Goal: Task Accomplishment & Management: Complete application form

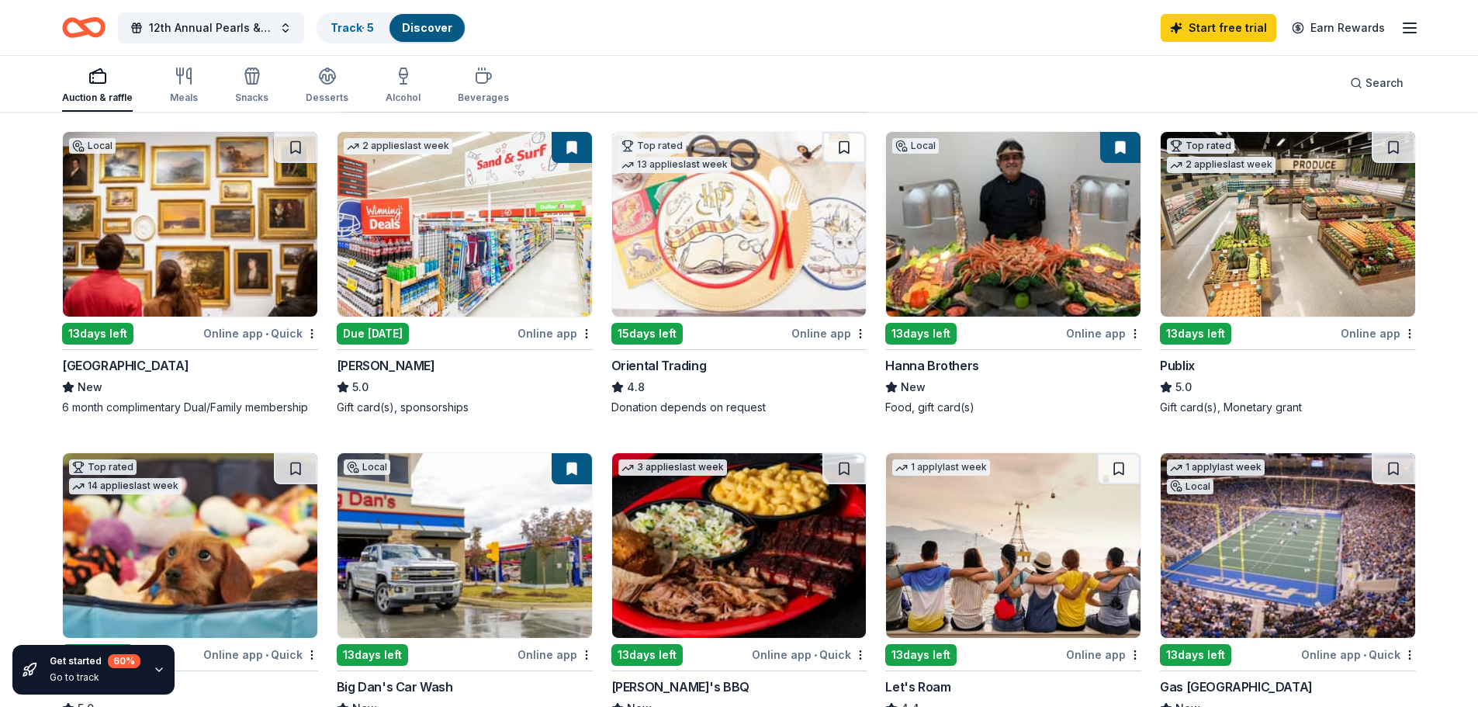
scroll to position [155, 0]
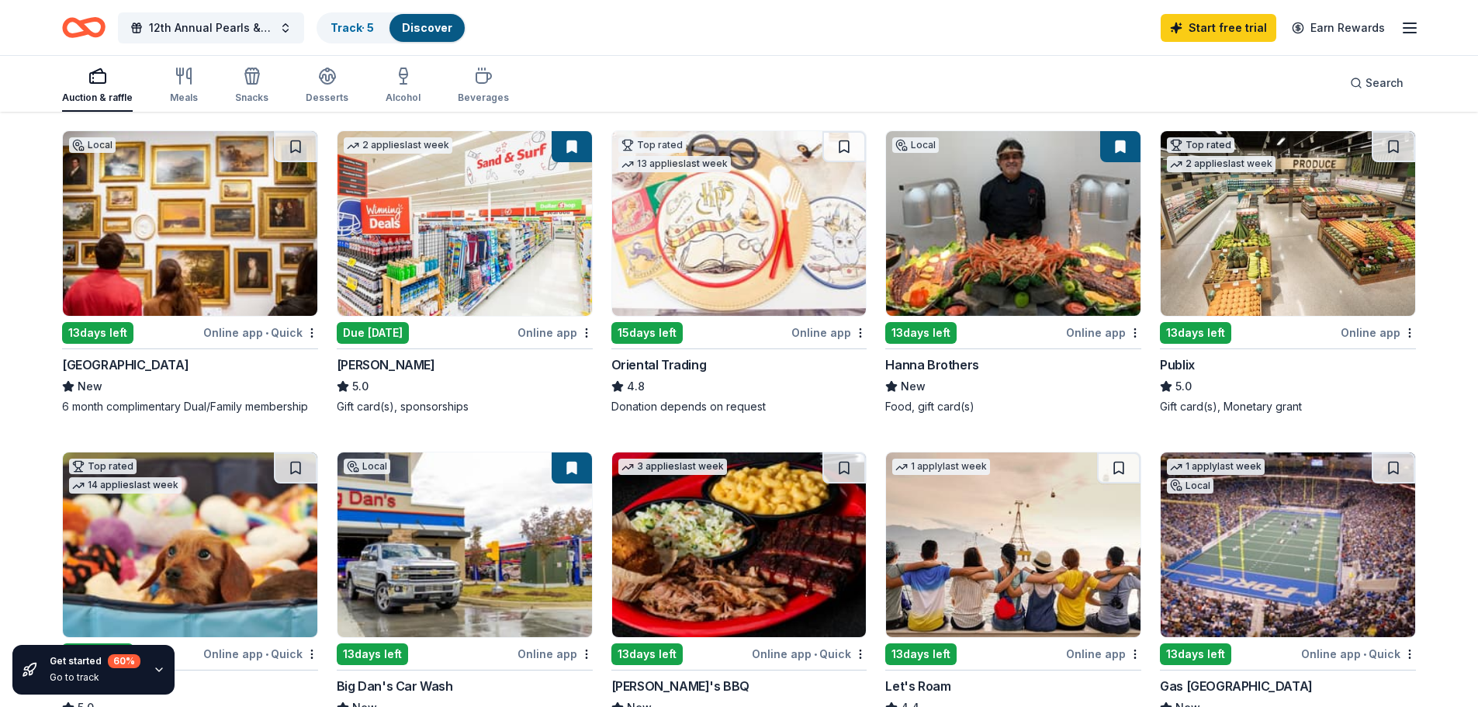
click at [1298, 226] on img at bounding box center [1287, 223] width 254 height 185
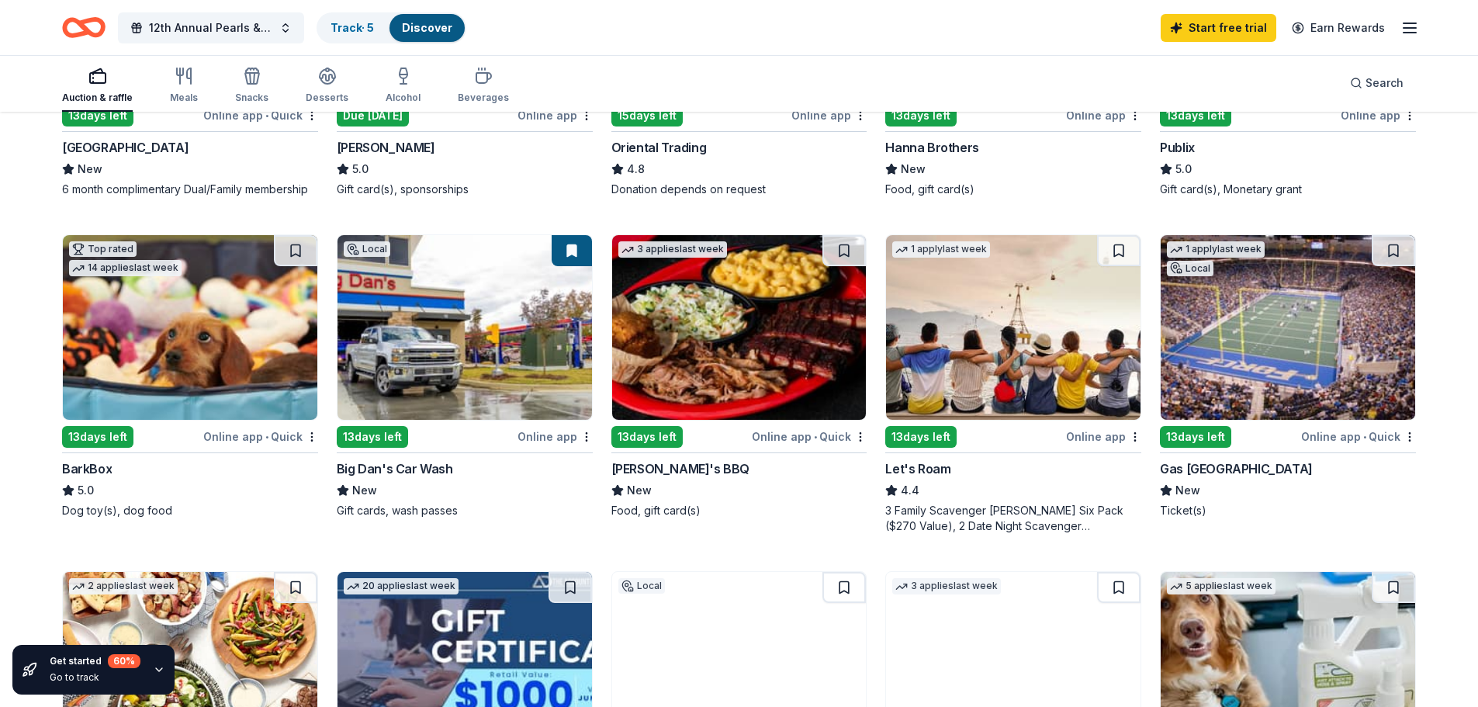
scroll to position [388, 0]
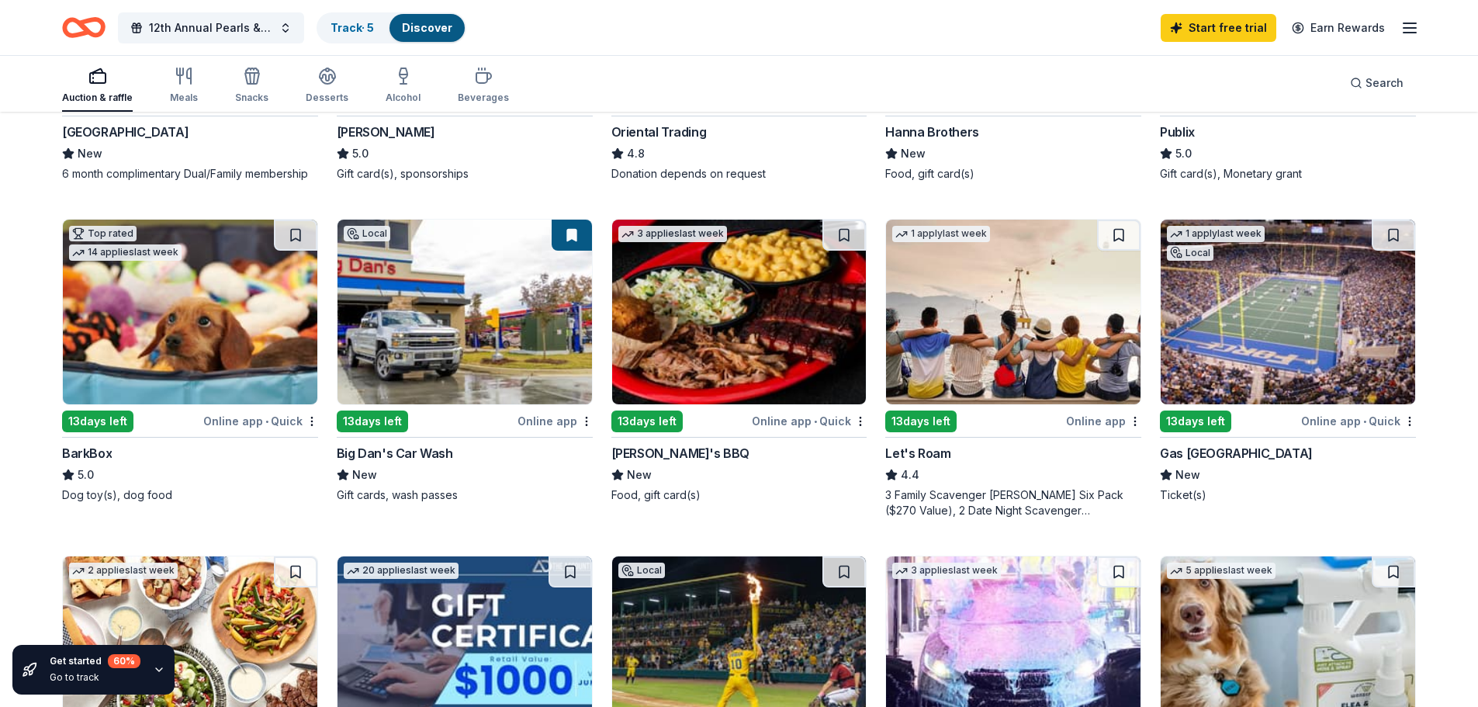
click at [453, 347] on img at bounding box center [464, 312] width 254 height 185
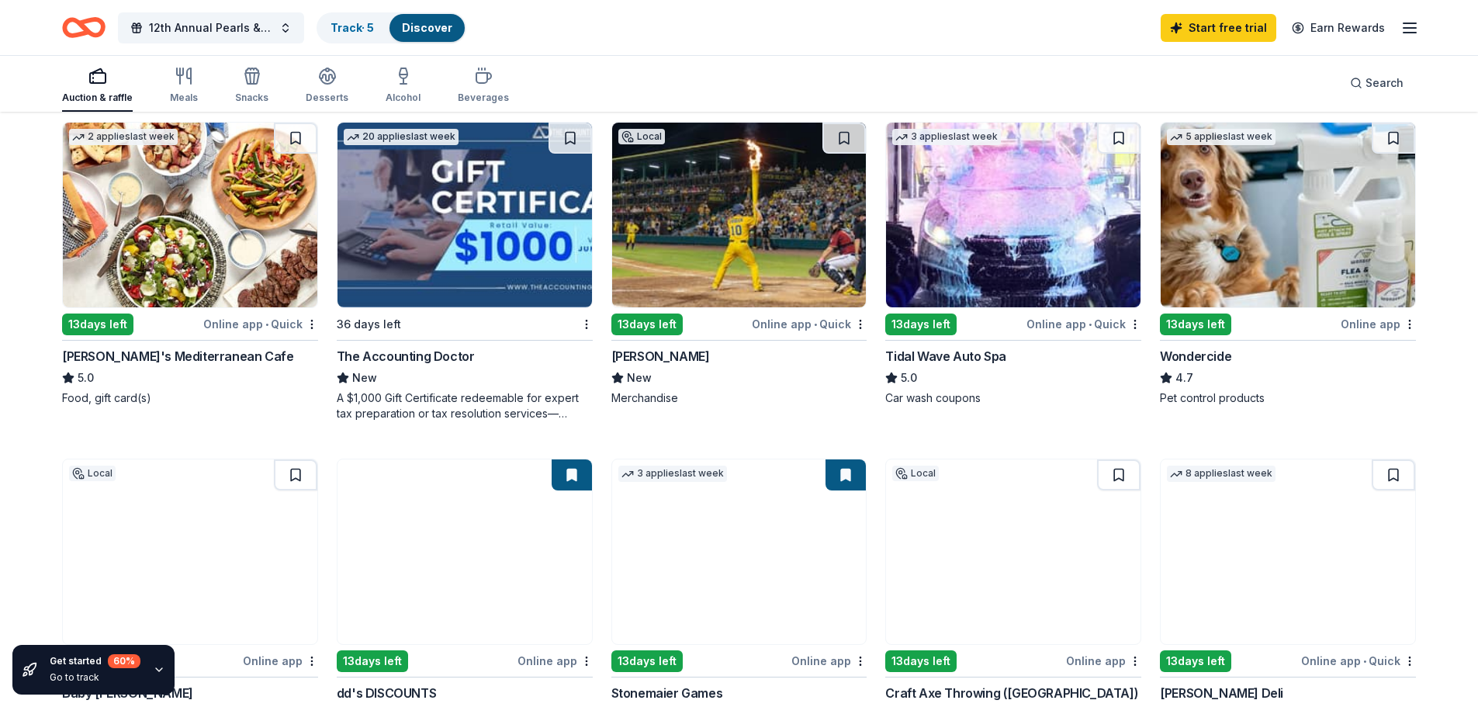
scroll to position [853, 0]
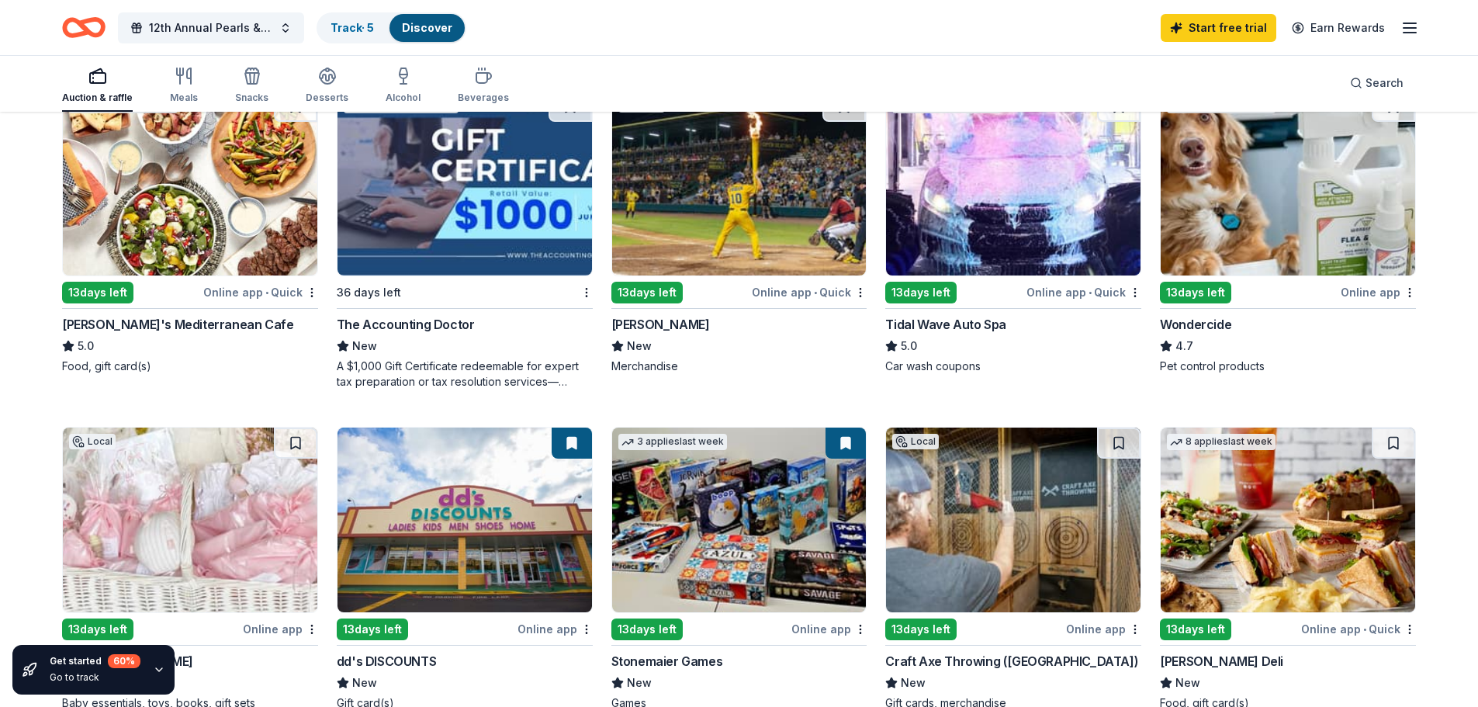
click at [999, 217] on img at bounding box center [1013, 183] width 254 height 185
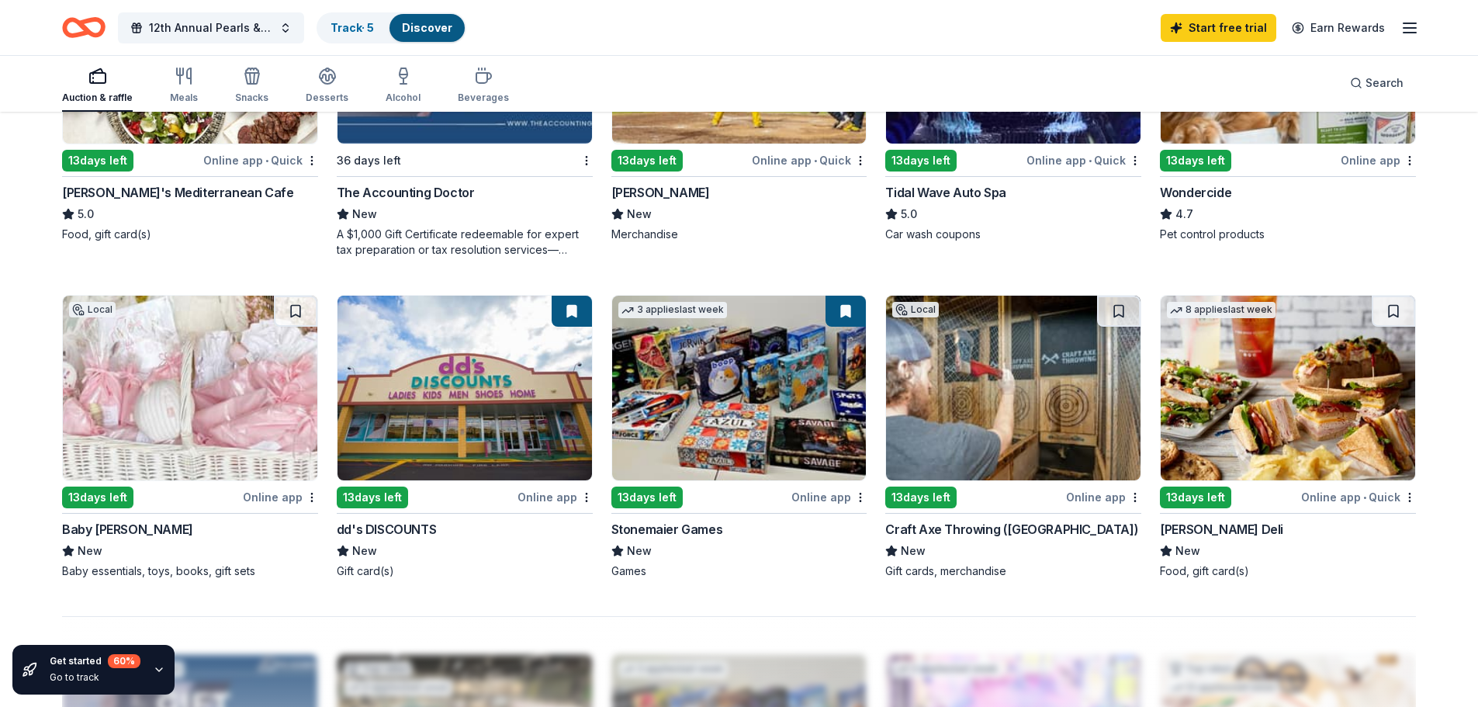
scroll to position [1008, 0]
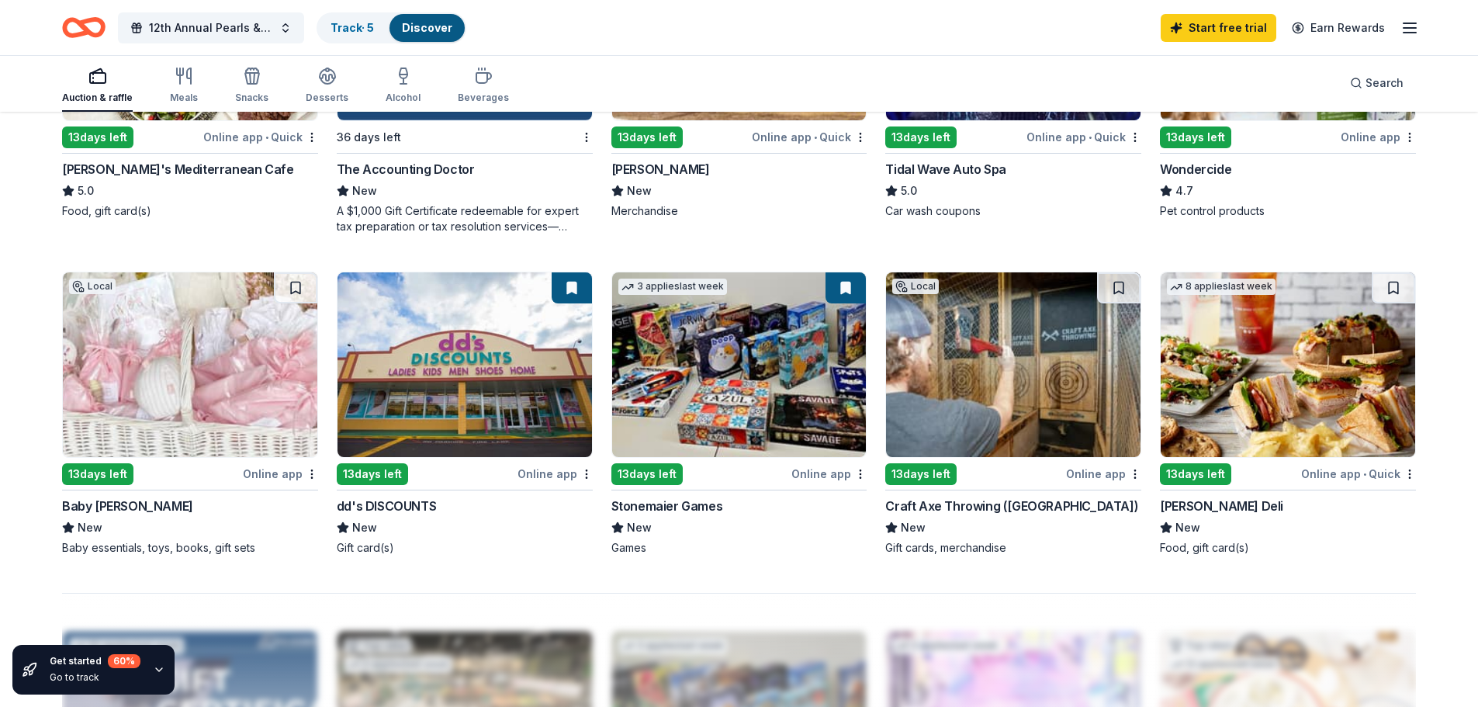
click at [1000, 381] on img at bounding box center [1013, 364] width 254 height 185
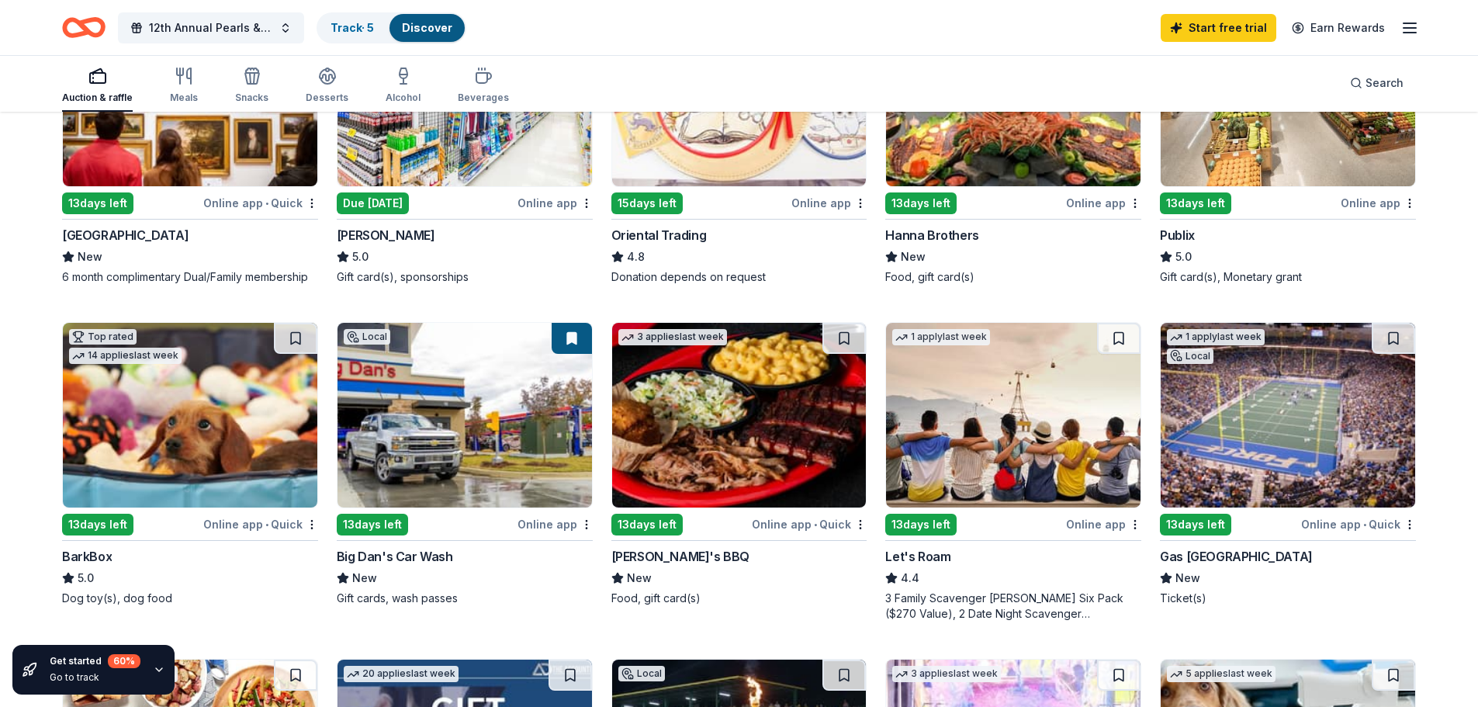
scroll to position [233, 0]
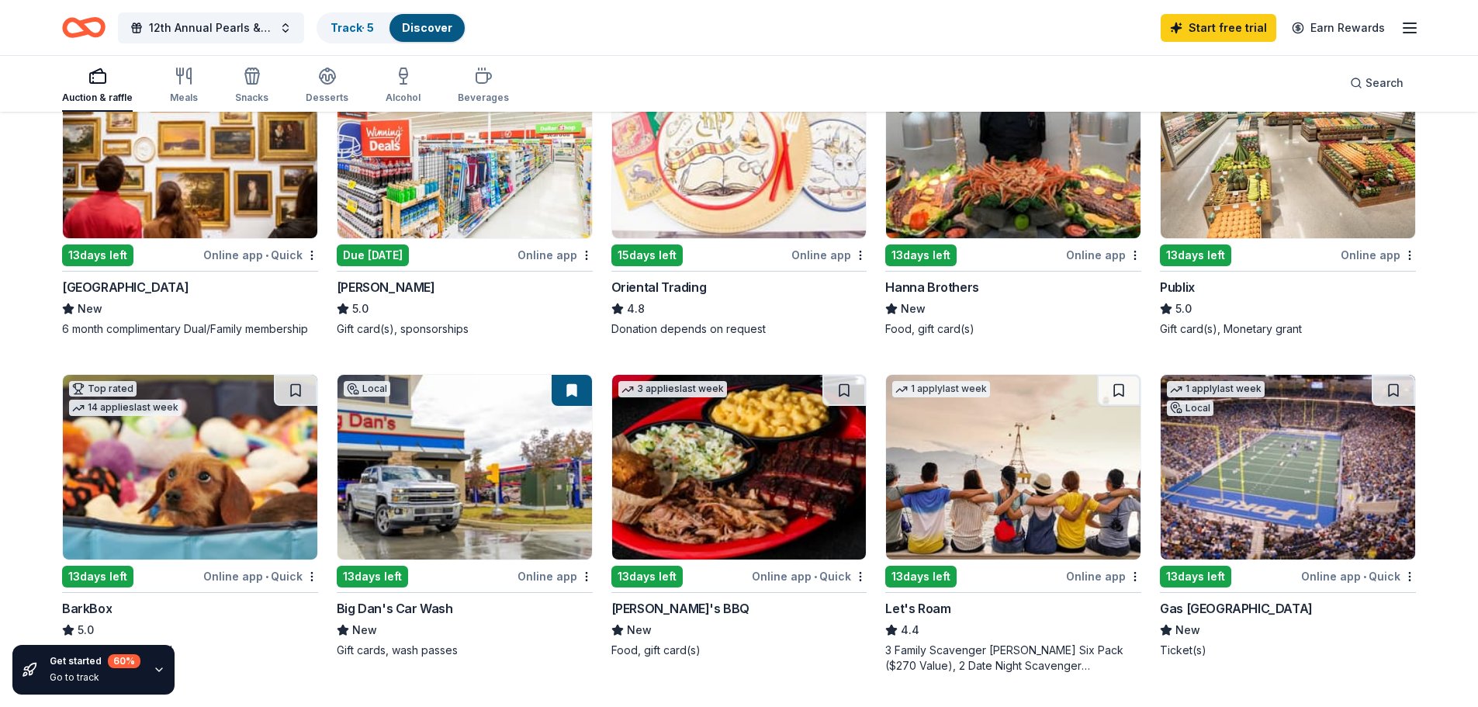
click at [191, 511] on img at bounding box center [190, 467] width 254 height 185
click at [112, 516] on img at bounding box center [190, 467] width 254 height 185
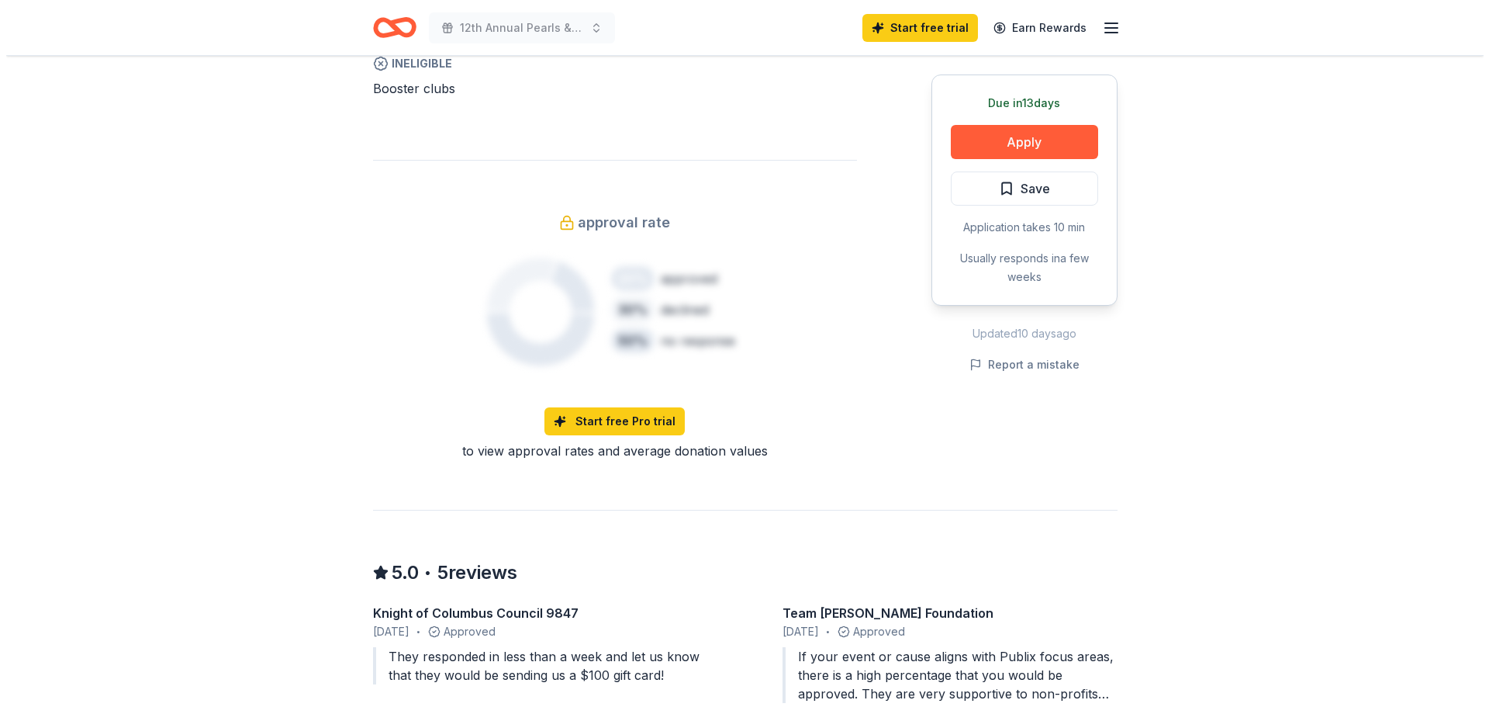
scroll to position [1163, 0]
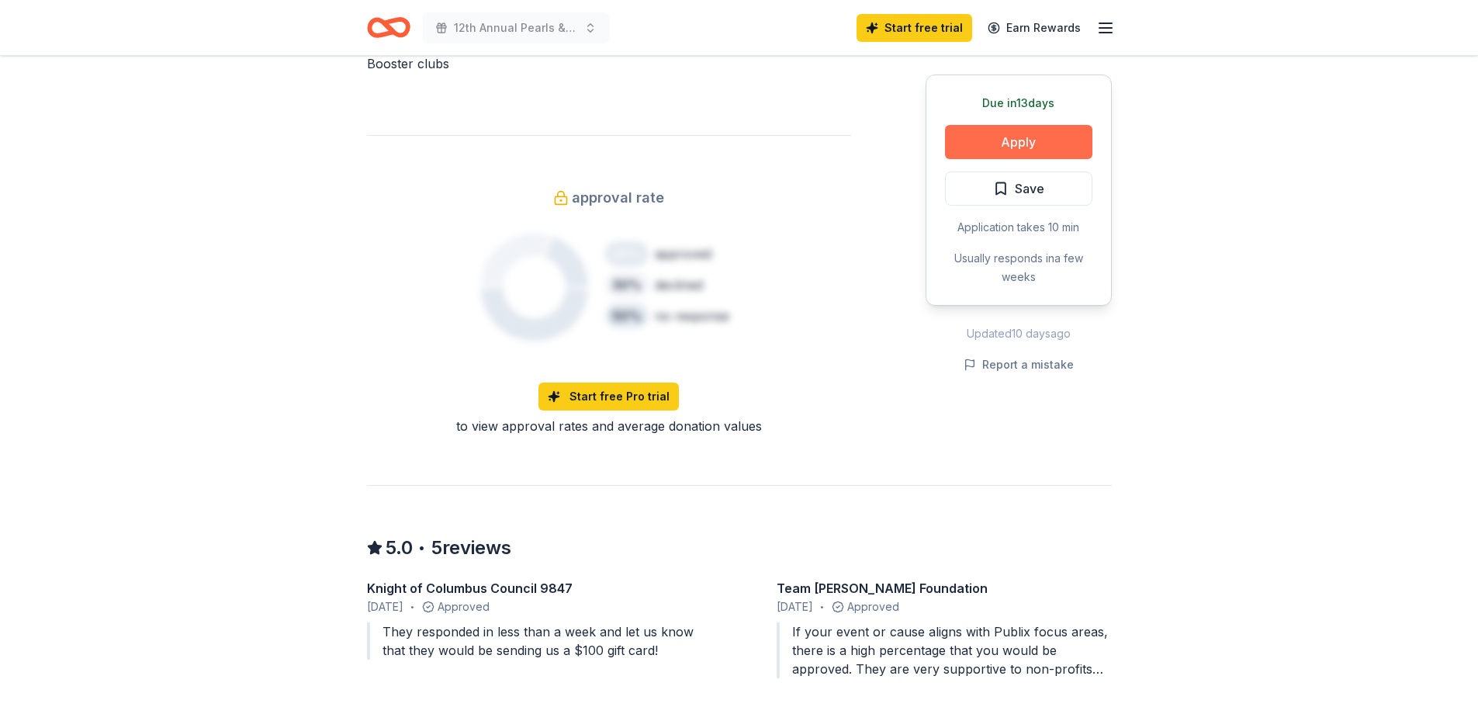
click at [1019, 126] on button "Apply" at bounding box center [1018, 142] width 147 height 34
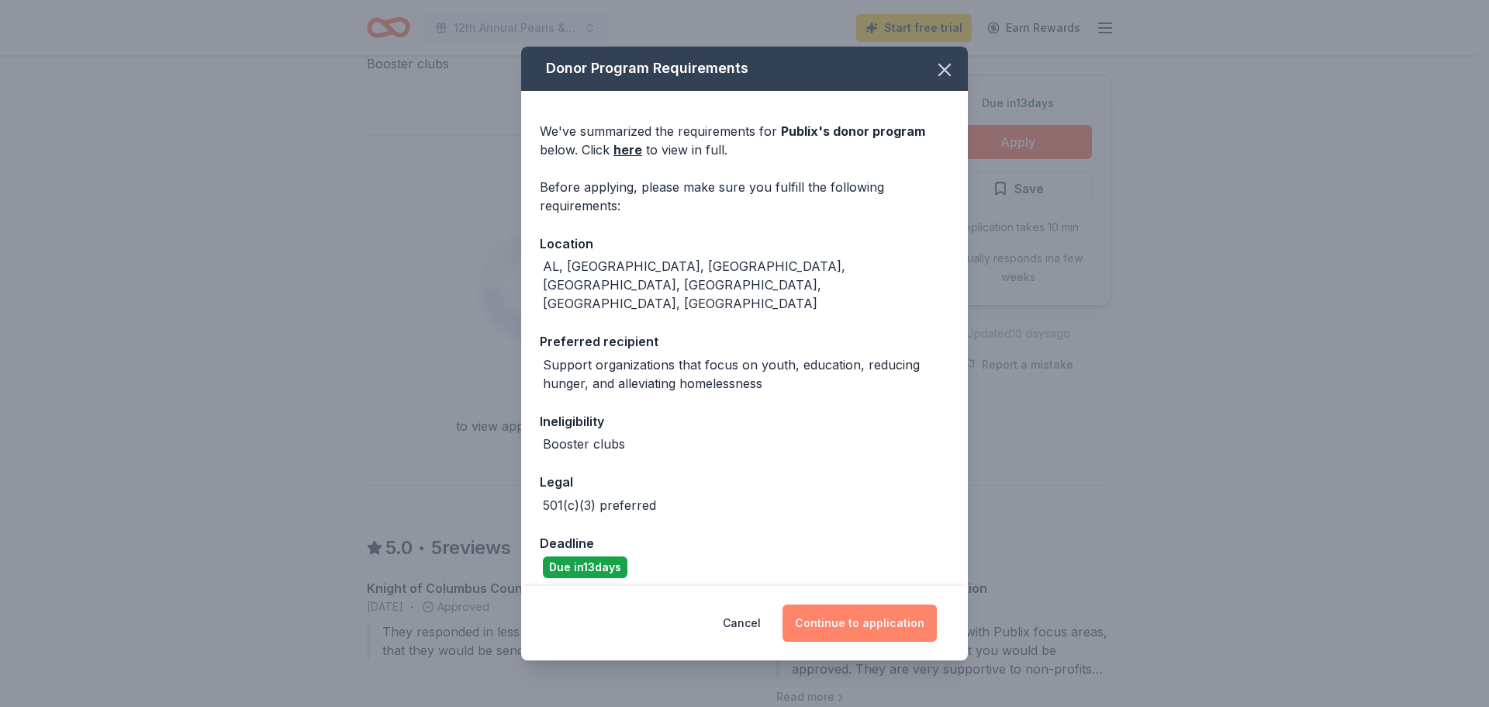
click at [870, 604] on button "Continue to application" at bounding box center [860, 622] width 154 height 37
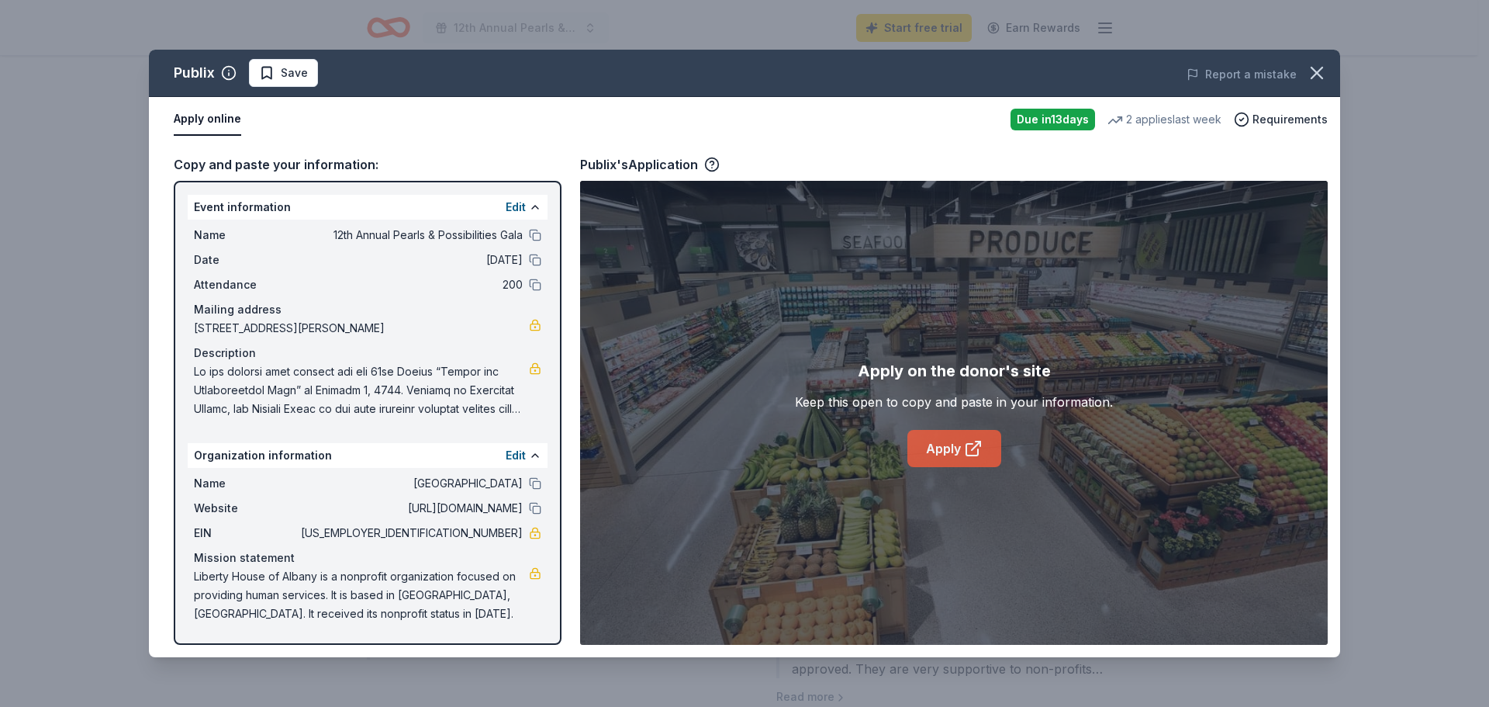
click at [946, 451] on link "Apply" at bounding box center [955, 448] width 94 height 37
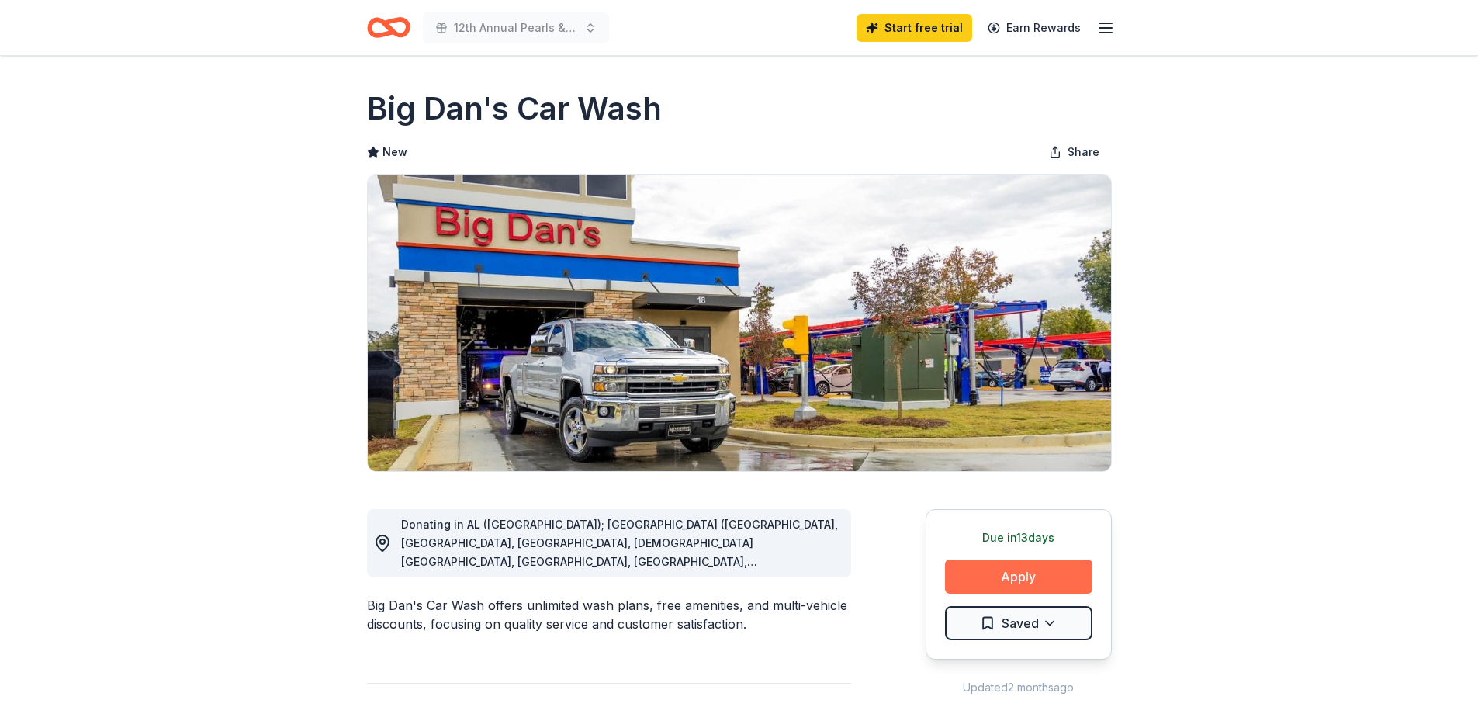
click at [991, 574] on button "Apply" at bounding box center [1018, 576] width 147 height 34
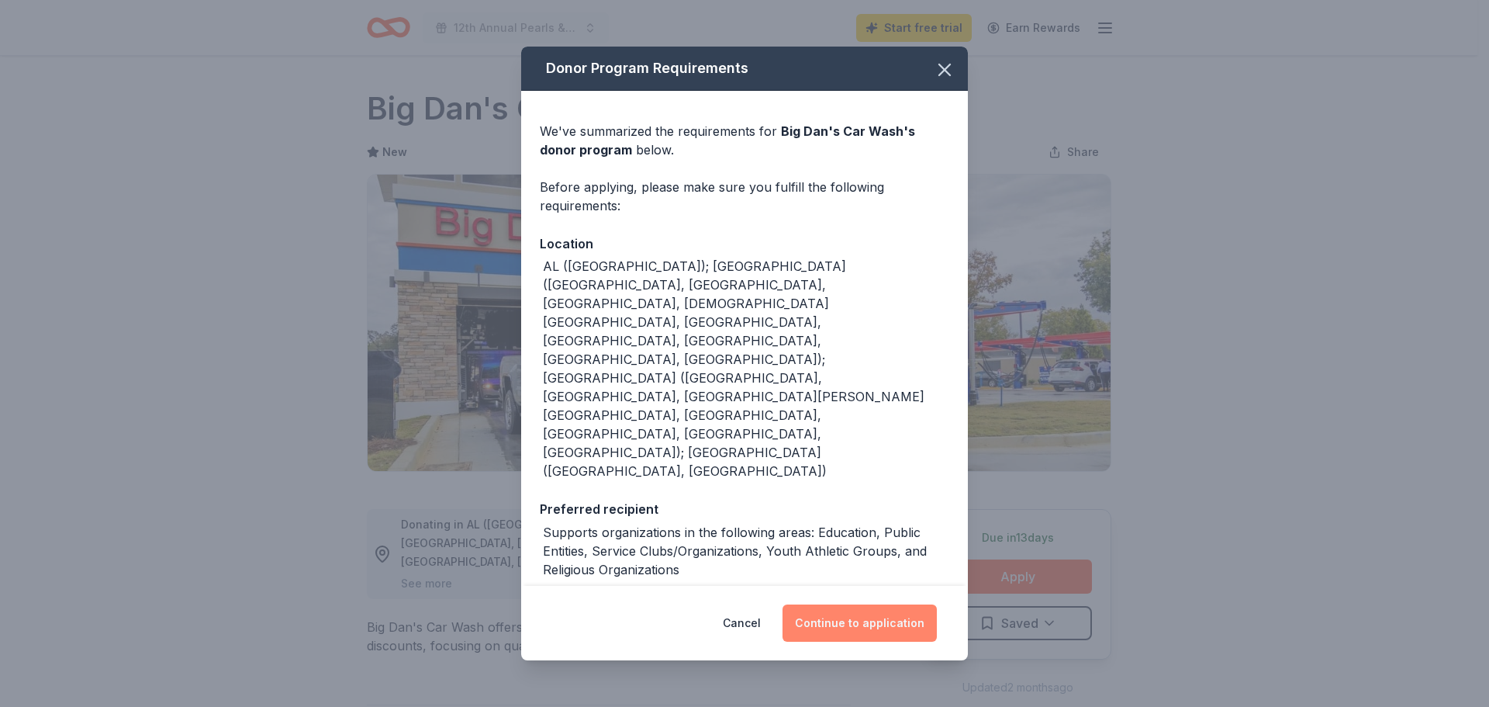
click at [837, 614] on button "Continue to application" at bounding box center [860, 622] width 154 height 37
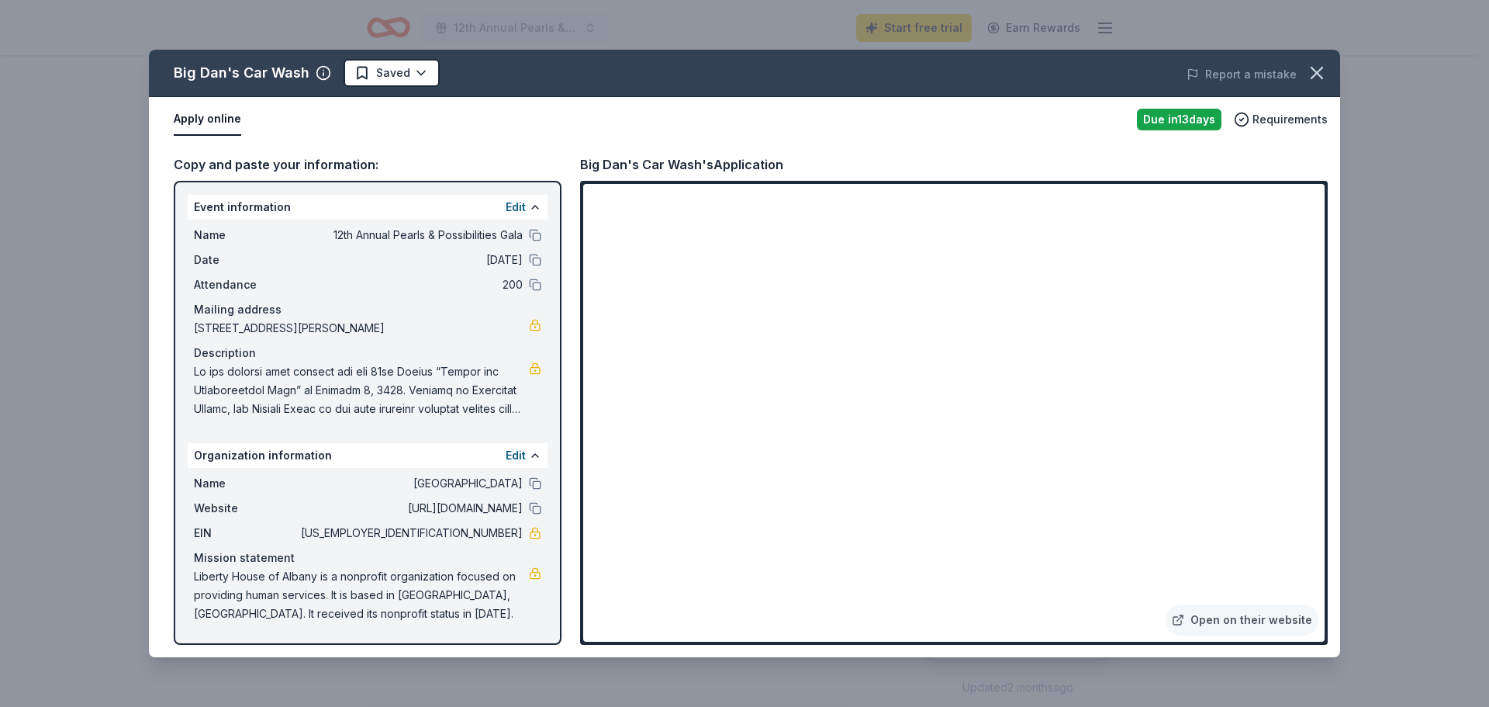
drag, startPoint x: 187, startPoint y: 237, endPoint x: 303, endPoint y: 275, distance: 121.7
click at [303, 275] on div "Event information Edit Name 12th Annual Pearls & Possibilities Gala Date 10/04/…" at bounding box center [368, 413] width 388 height 464
click at [282, 161] on div "Copy and paste your information:" at bounding box center [368, 164] width 388 height 20
click at [453, 208] on div "Event information Edit" at bounding box center [368, 207] width 360 height 25
click at [265, 161] on div "Copy and paste your information:" at bounding box center [368, 164] width 388 height 20
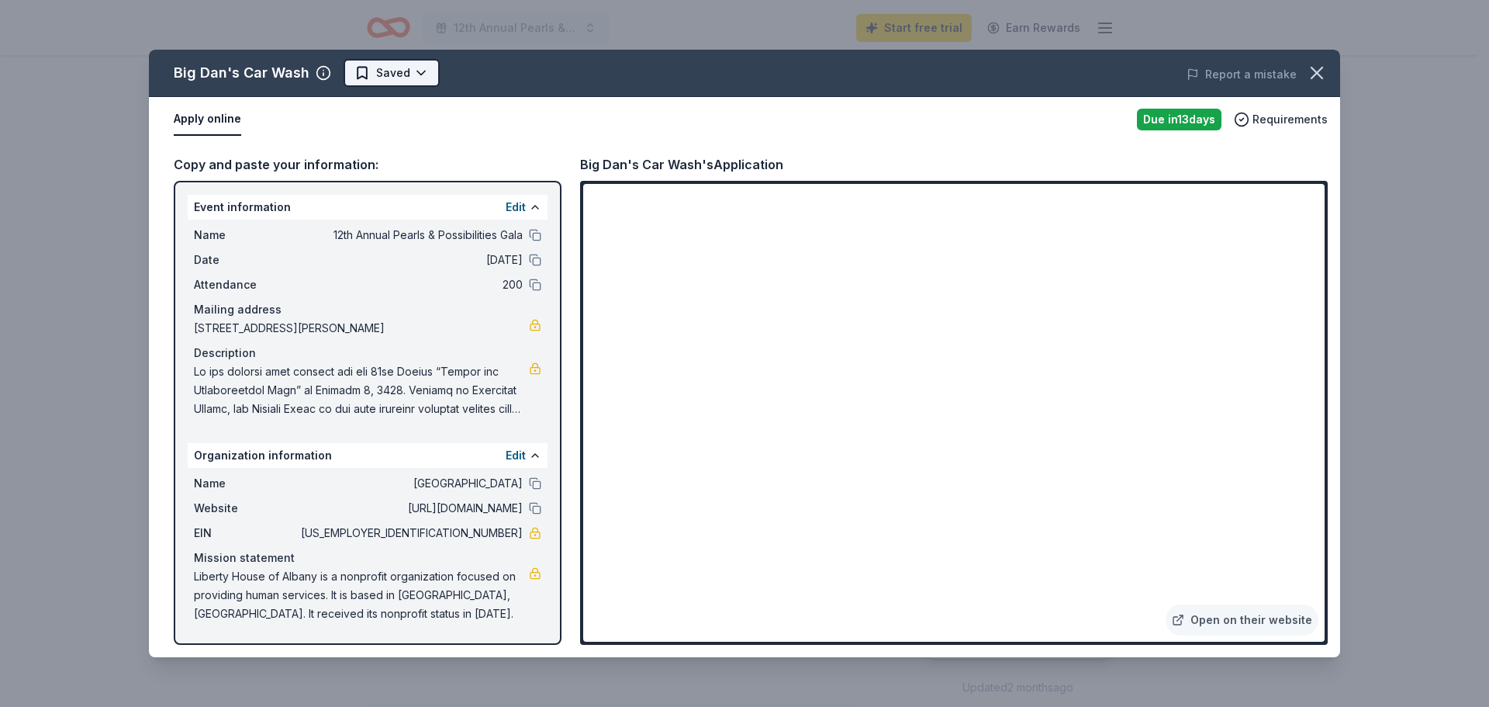
click at [364, 75] on html "12th Annual Pearls & Possibilities Gala Start free trial Earn Rewards Due in 13…" at bounding box center [744, 353] width 1489 height 707
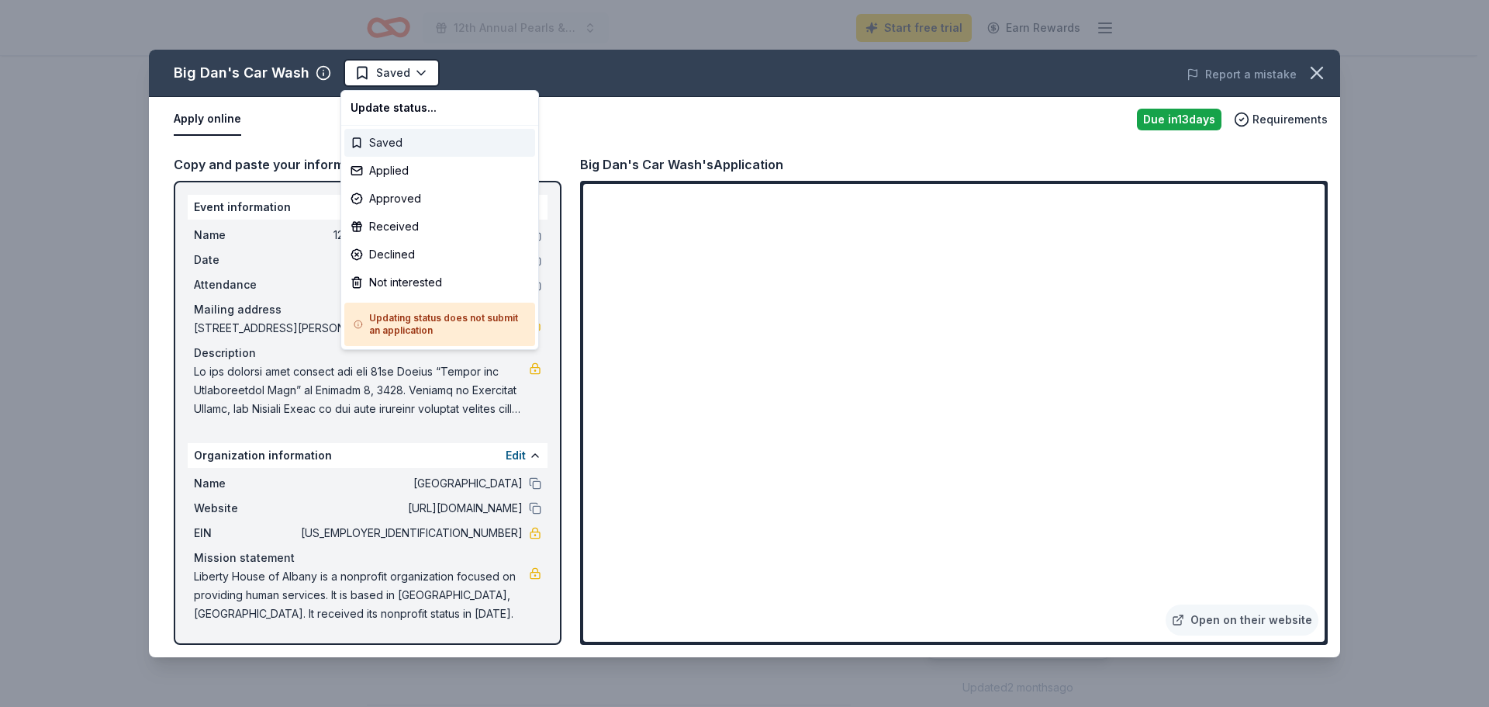
click at [382, 145] on div "Saved" at bounding box center [439, 143] width 191 height 28
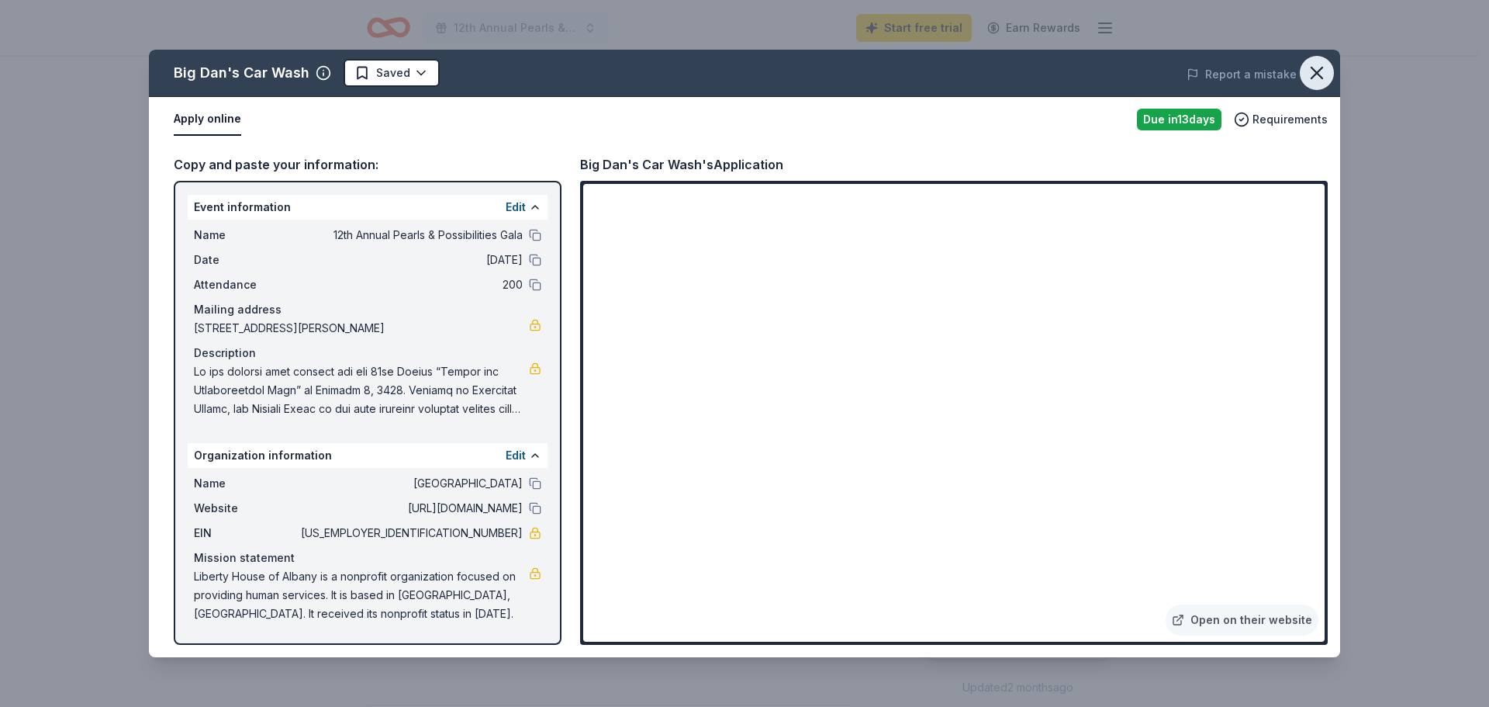
click at [1314, 68] on icon "button" at bounding box center [1317, 73] width 22 height 22
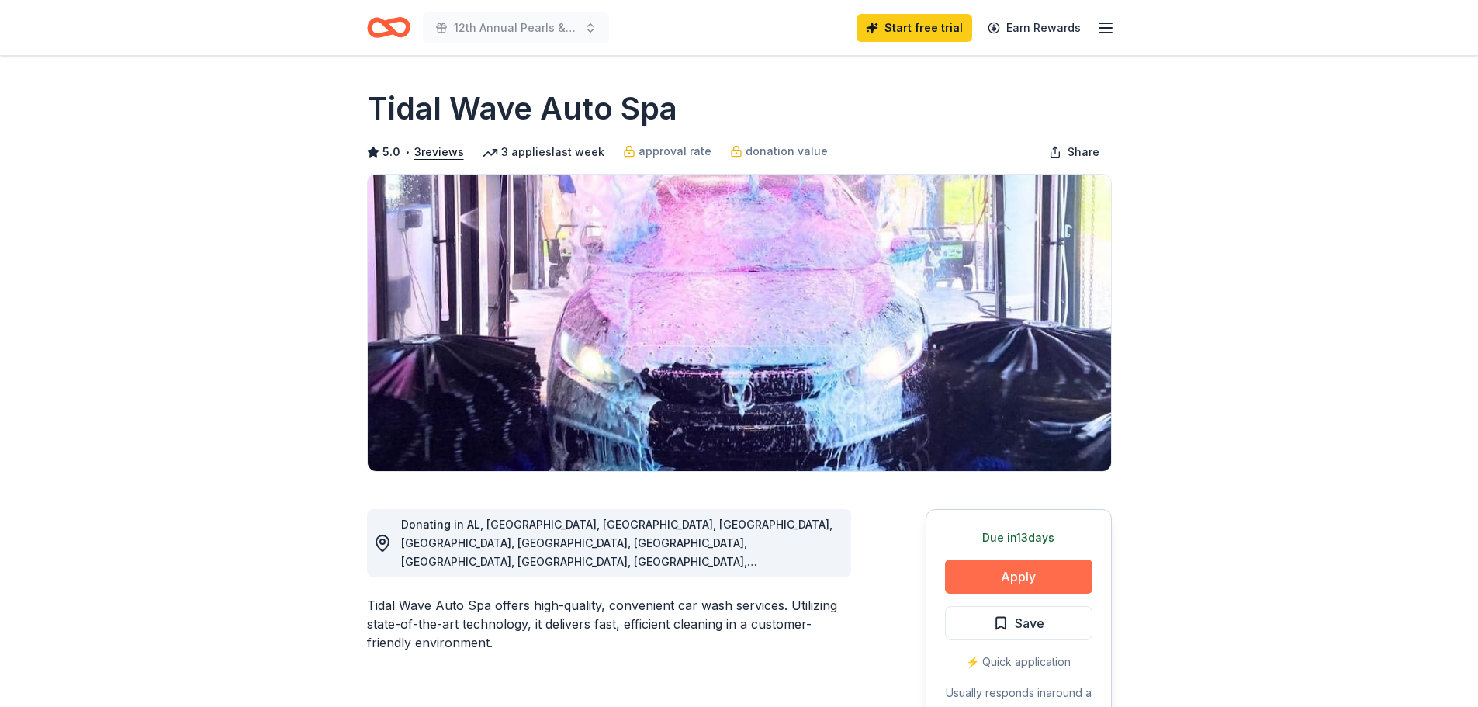
click at [1015, 576] on button "Apply" at bounding box center [1018, 576] width 147 height 34
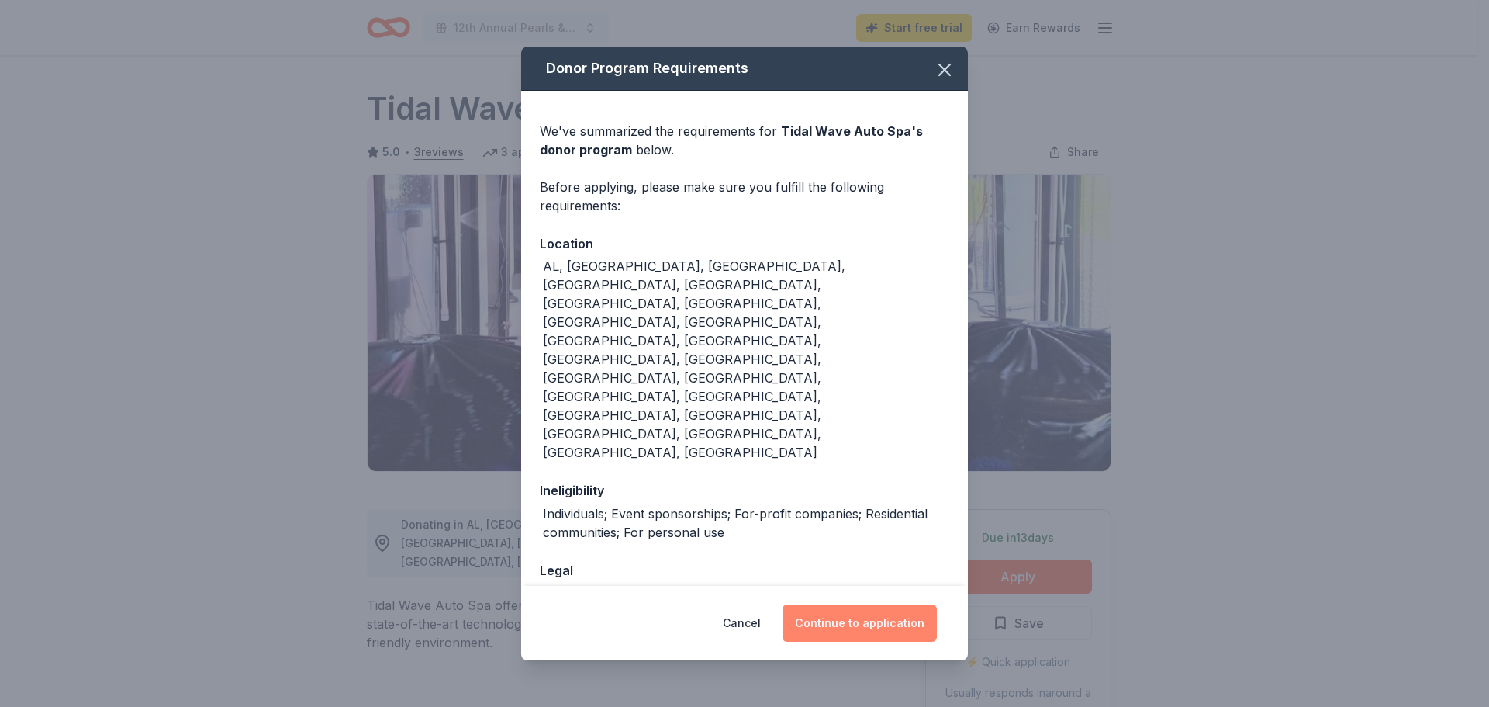
click at [900, 604] on button "Continue to application" at bounding box center [860, 622] width 154 height 37
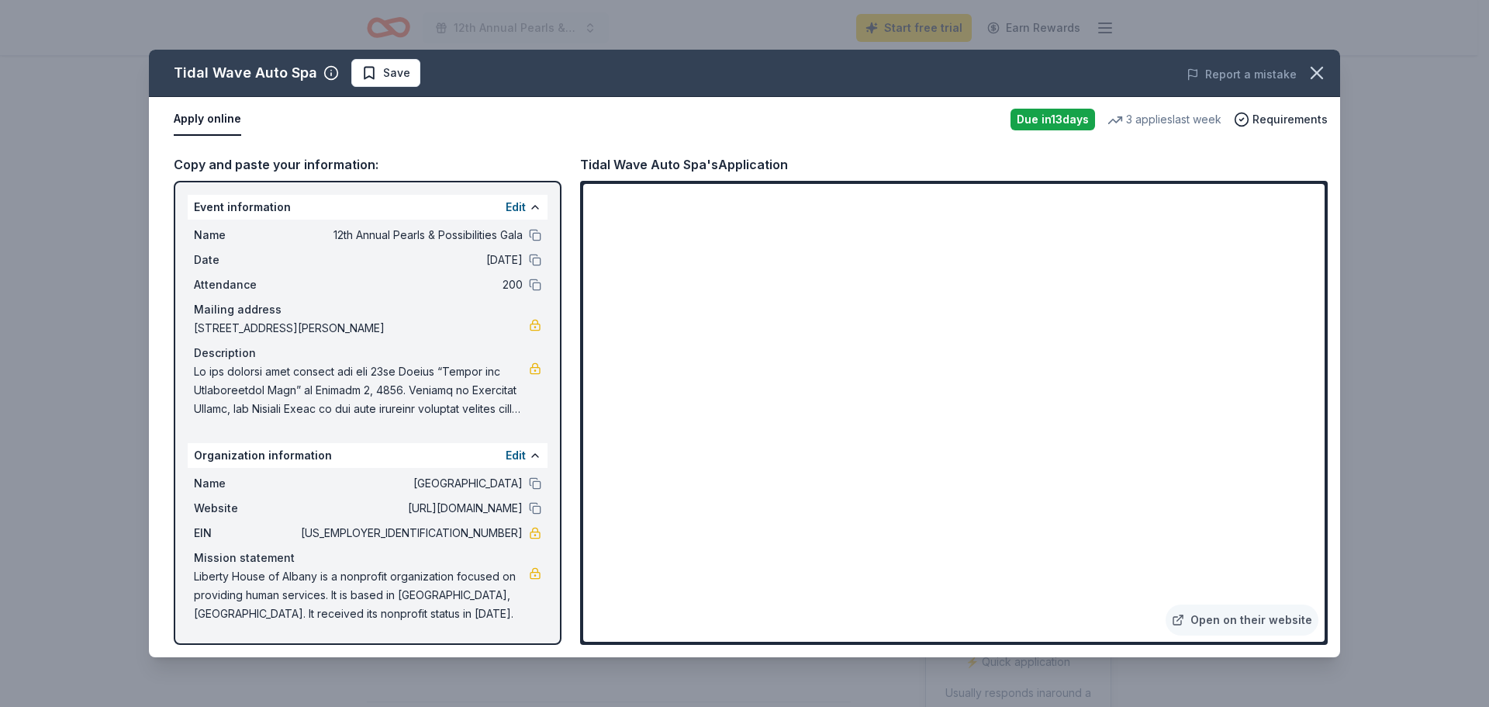
click at [278, 166] on div "Copy and paste your information:" at bounding box center [368, 164] width 388 height 20
click at [1313, 71] on icon "button" at bounding box center [1317, 73] width 22 height 22
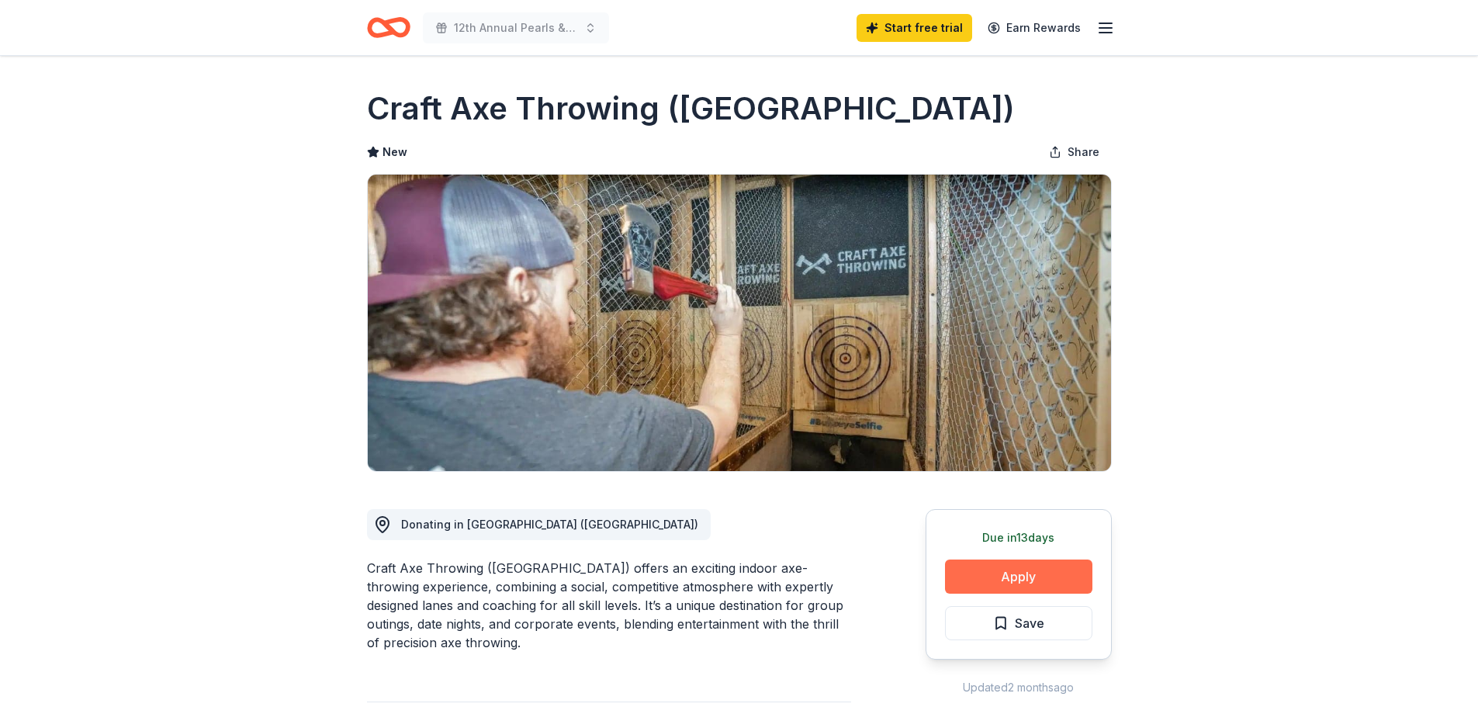
click at [1001, 578] on button "Apply" at bounding box center [1018, 576] width 147 height 34
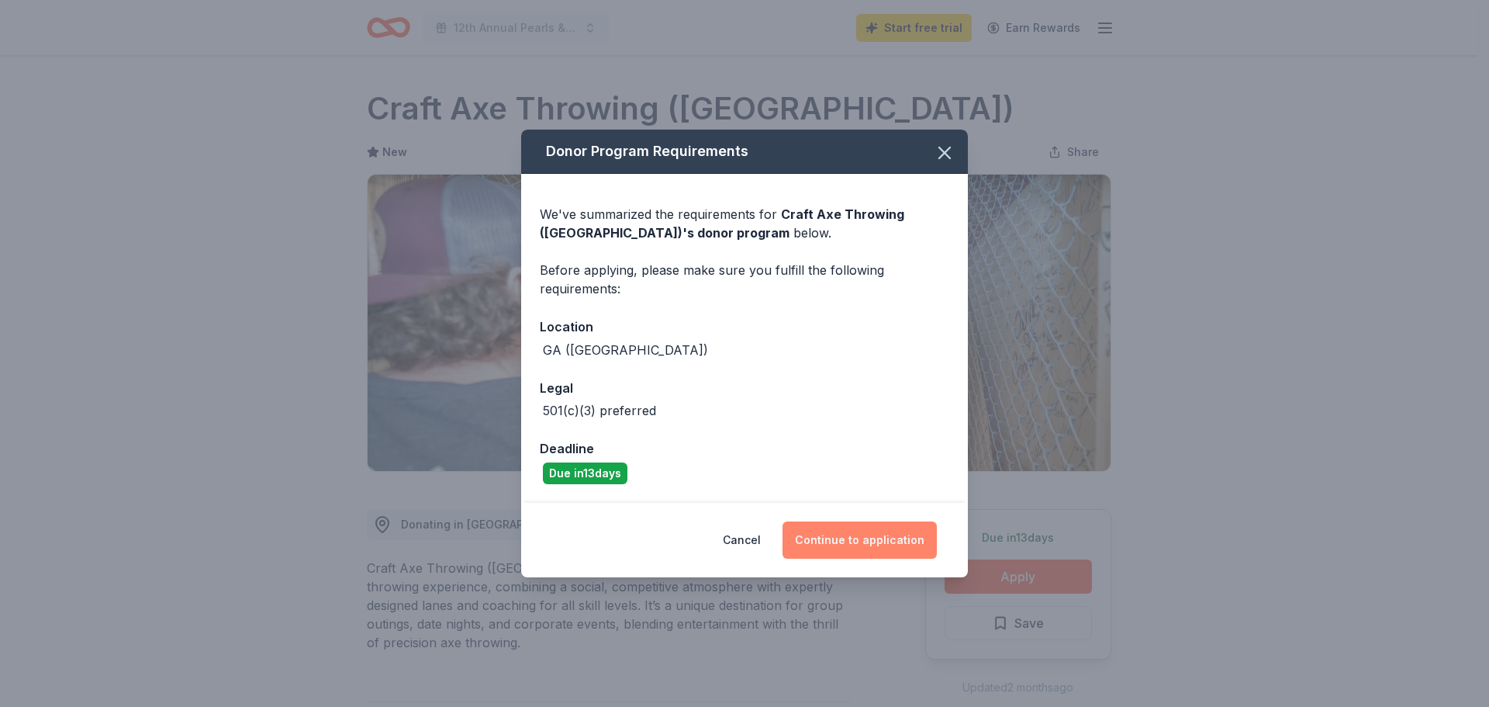
click at [842, 541] on button "Continue to application" at bounding box center [860, 539] width 154 height 37
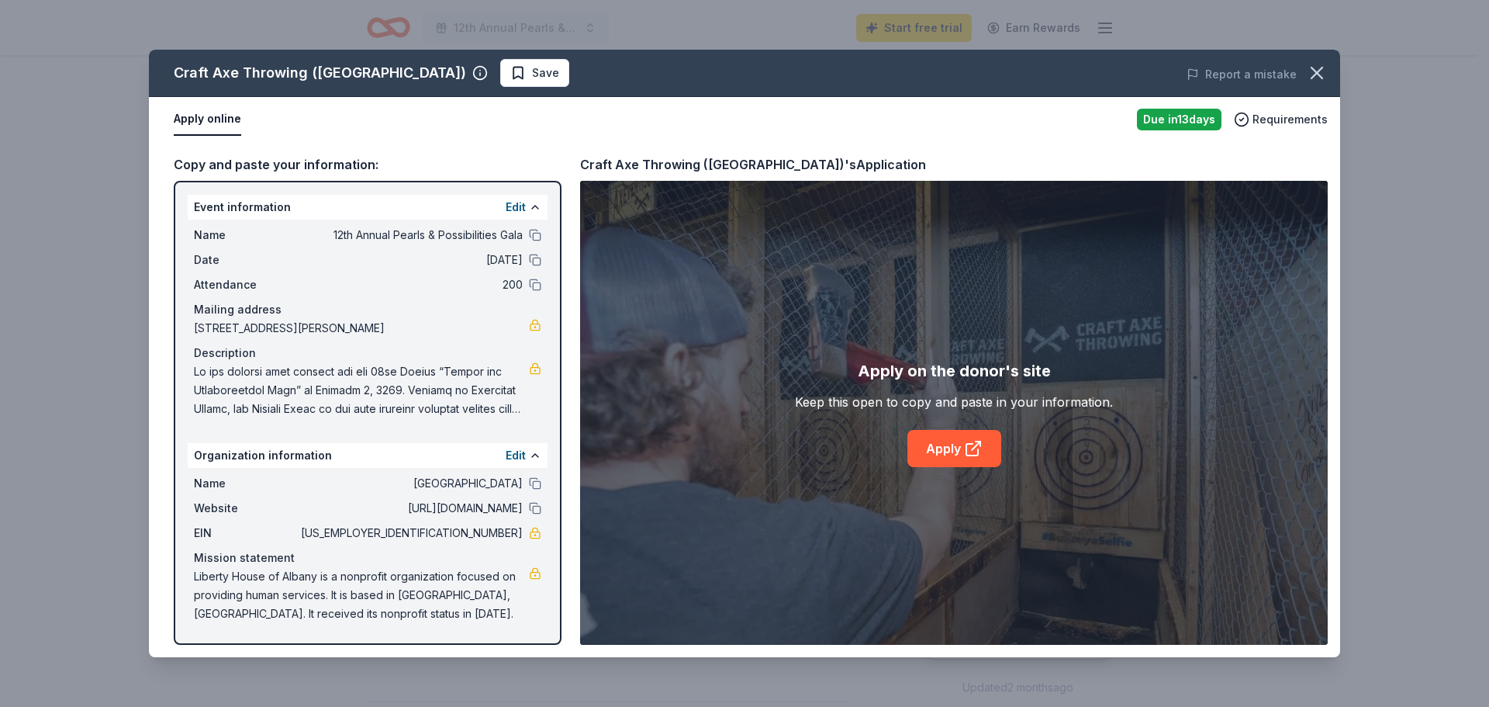
click at [273, 157] on div "Copy and paste your information:" at bounding box center [368, 164] width 388 height 20
click at [951, 443] on link "Apply" at bounding box center [955, 448] width 94 height 37
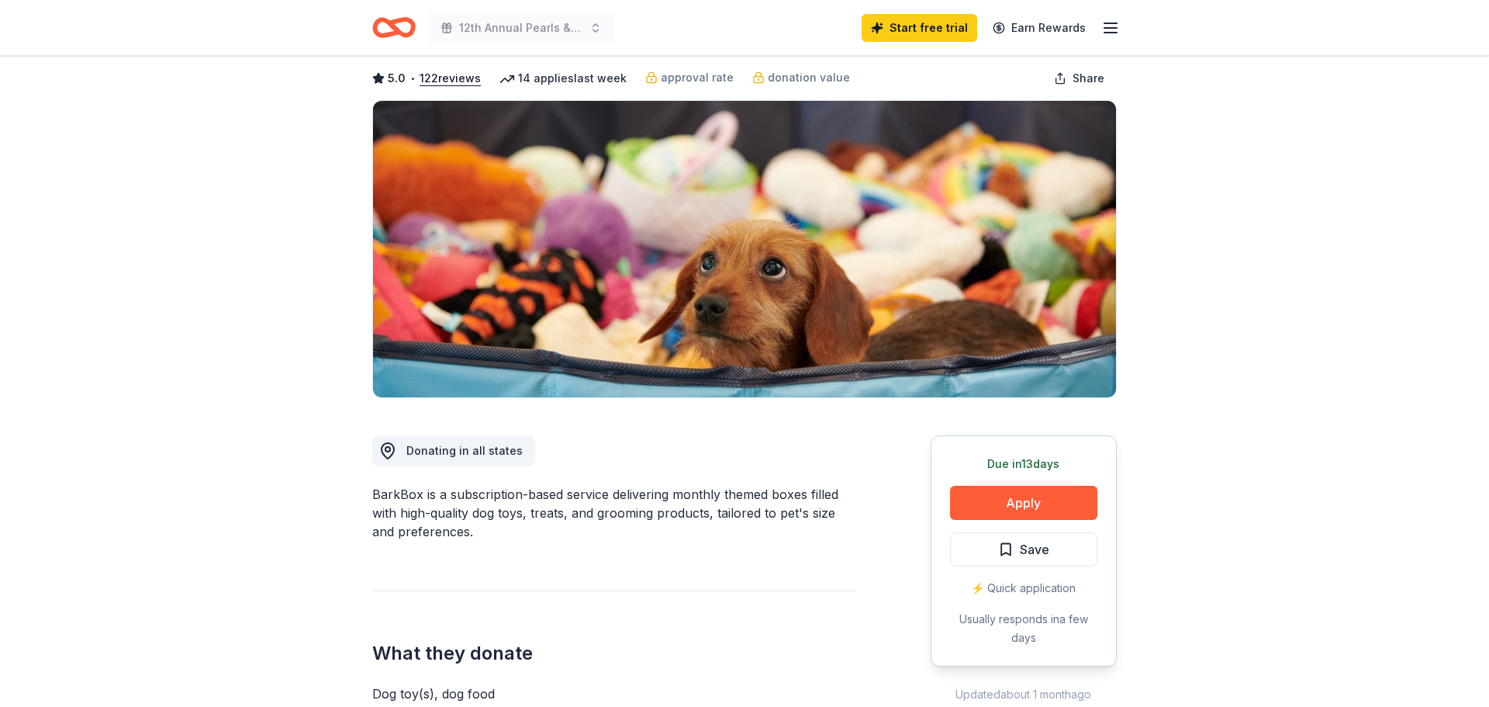
scroll to position [78, 0]
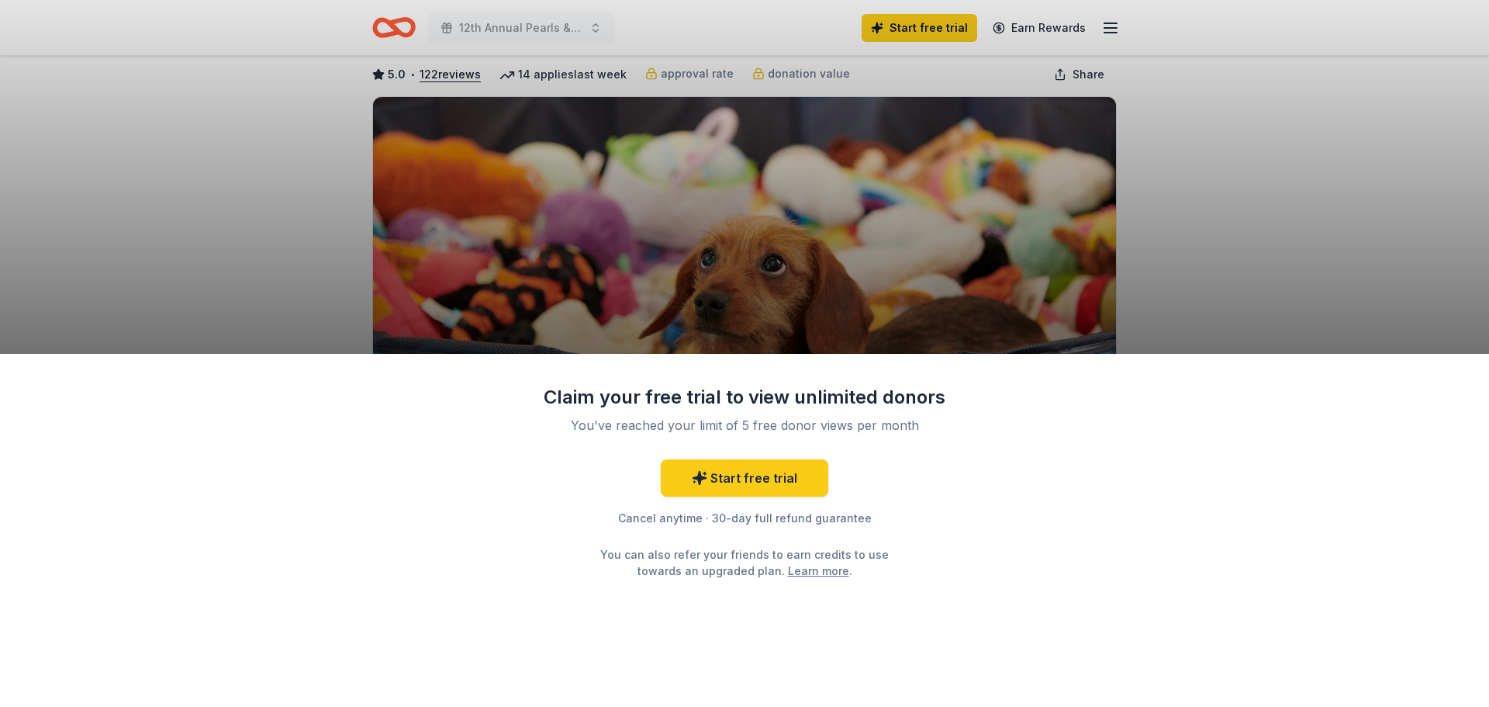
click at [1257, 251] on div "Claim your free trial to view unlimited donors You've reached your limit of 5 f…" at bounding box center [744, 353] width 1489 height 707
click at [1253, 154] on div "Claim your free trial to view unlimited donors You've reached your limit of 5 f…" at bounding box center [744, 353] width 1489 height 707
click at [1260, 145] on div "Claim your free trial to view unlimited donors You've reached your limit of 5 f…" at bounding box center [744, 353] width 1489 height 707
click at [797, 572] on link "Learn more" at bounding box center [818, 570] width 61 height 16
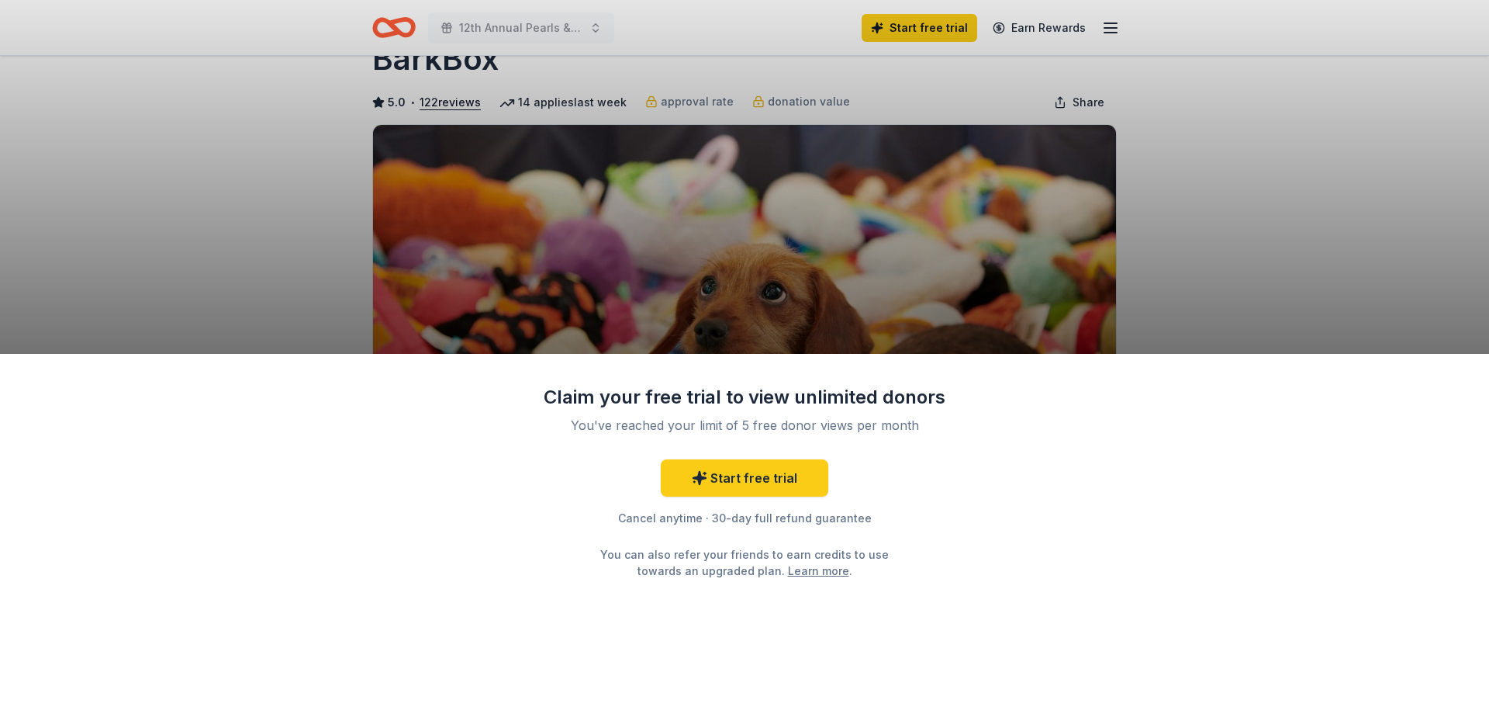
scroll to position [78, 0]
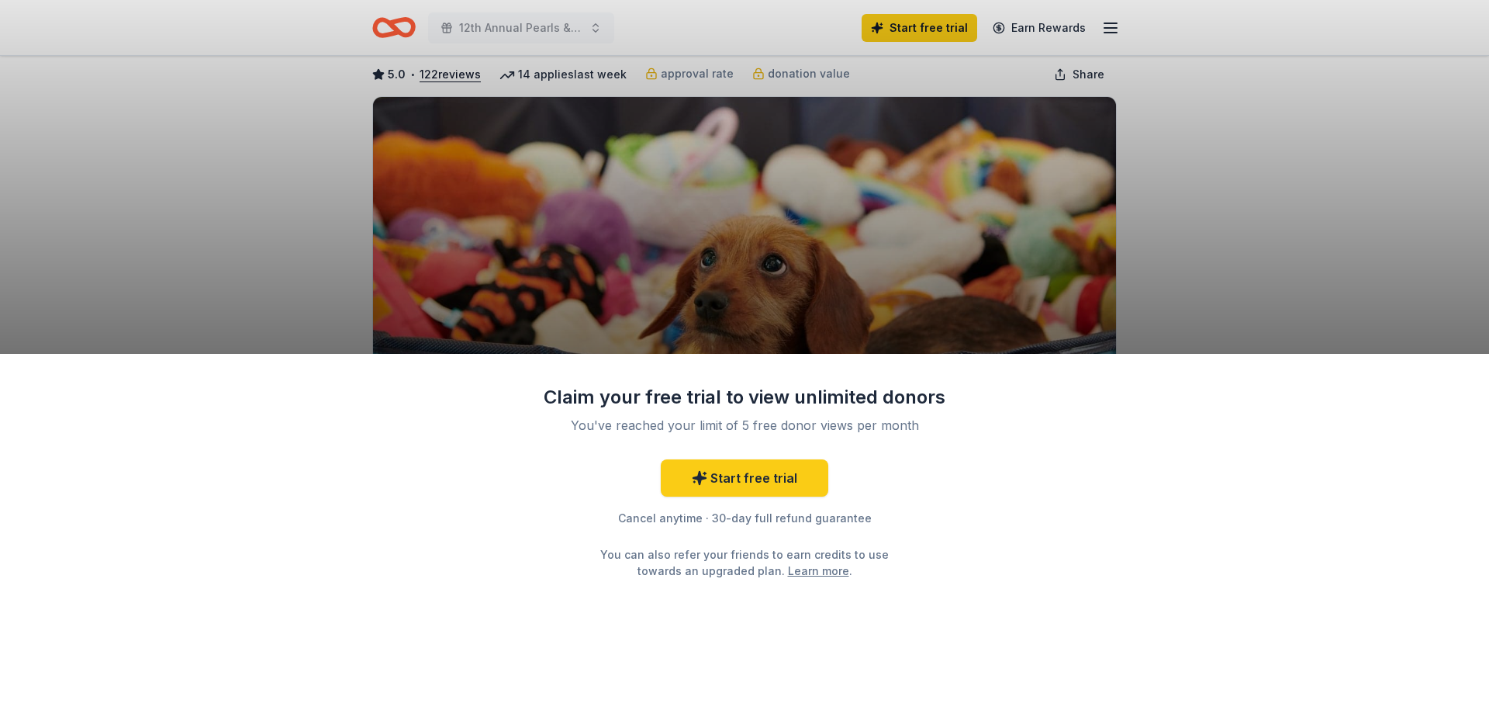
click at [1225, 160] on div "Claim your free trial to view unlimited donors You've reached your limit of 5 f…" at bounding box center [744, 353] width 1489 height 707
